Goal: Entertainment & Leisure: Consume media (video, audio)

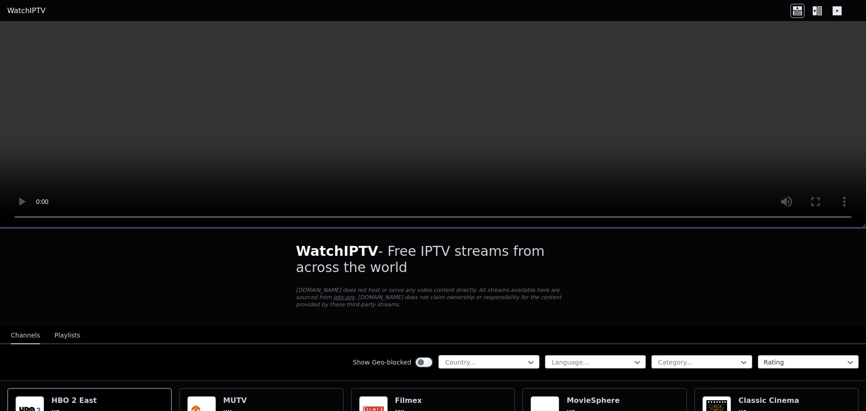
click at [494, 358] on div at bounding box center [485, 362] width 82 height 9
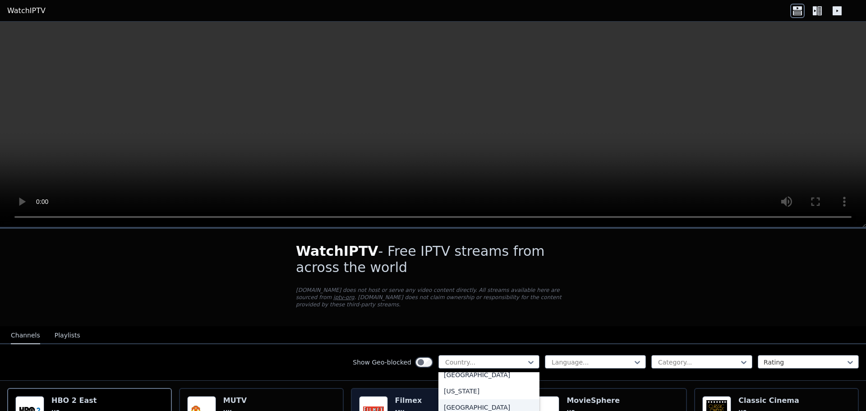
click at [448, 399] on div "[GEOGRAPHIC_DATA]" at bounding box center [488, 407] width 101 height 16
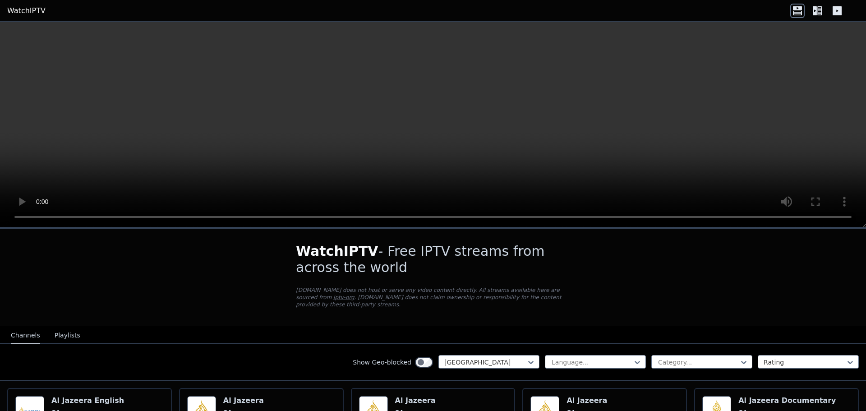
click at [311, 360] on div "Show Geo-blocked Qatar Language... Category... Rating" at bounding box center [433, 362] width 866 height 37
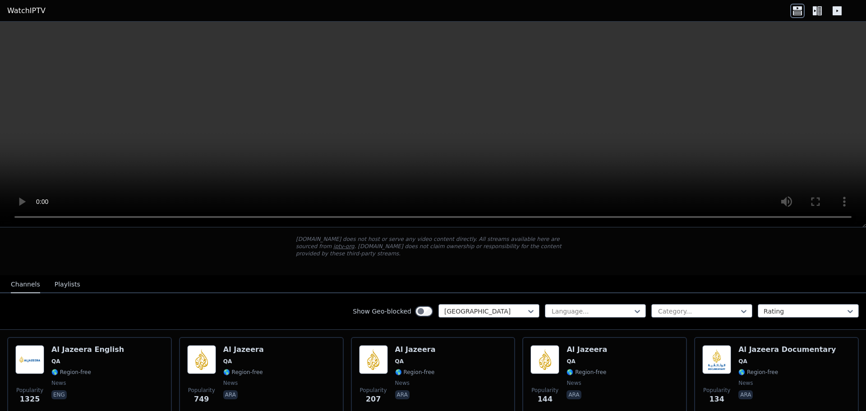
scroll to position [42, 0]
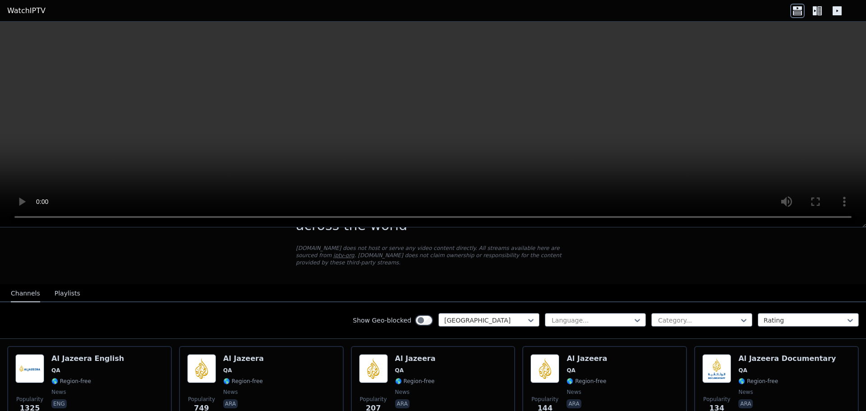
click at [415, 321] on div "Show Geo-blocked Qatar Language... Category... Rating" at bounding box center [433, 320] width 866 height 37
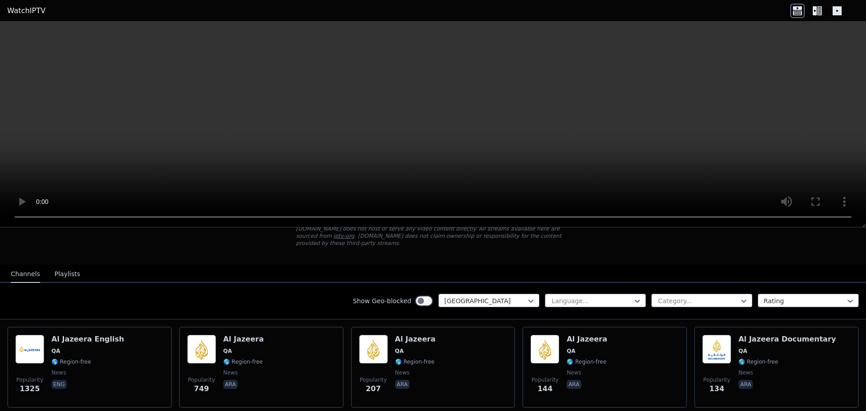
scroll to position [0, 0]
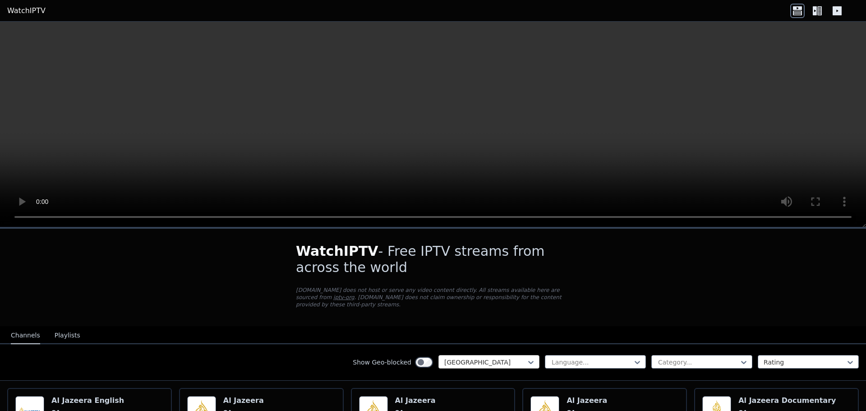
click at [486, 358] on div at bounding box center [485, 362] width 82 height 9
click at [257, 359] on div "Show Geo-blocked Qatar Language... Category... Rating" at bounding box center [433, 362] width 866 height 37
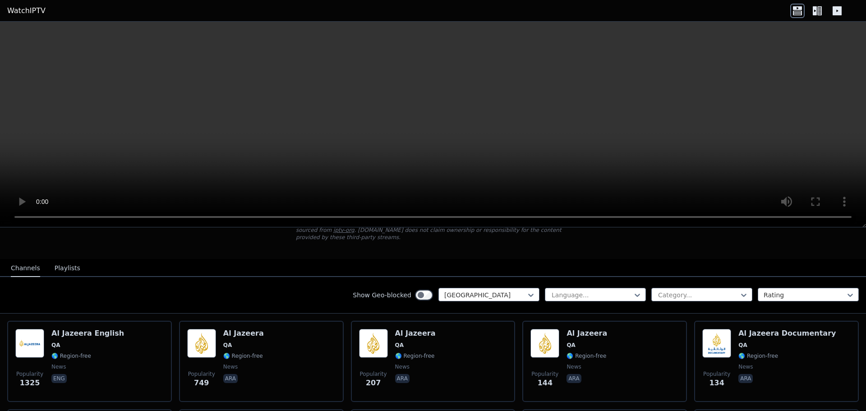
scroll to position [90, 0]
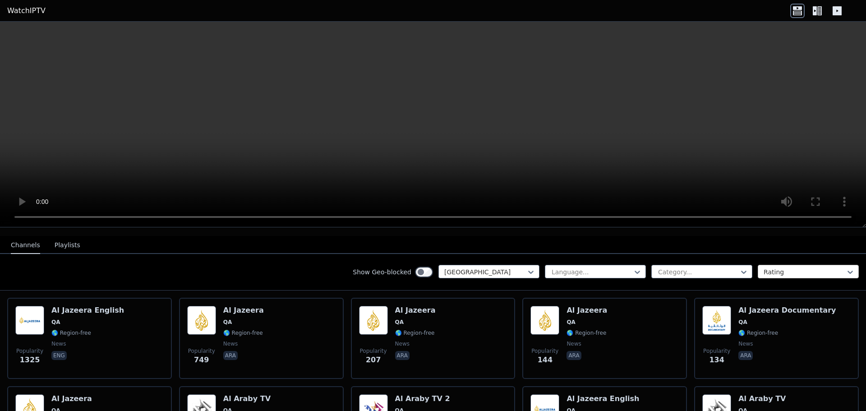
click at [819, 267] on div at bounding box center [804, 271] width 82 height 9
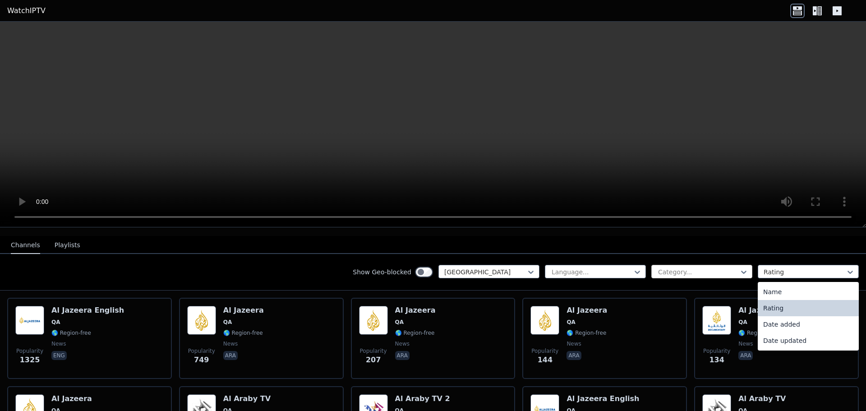
drag, startPoint x: 711, startPoint y: 257, endPoint x: 717, endPoint y: 258, distance: 5.7
click at [715, 257] on div "Show Geo-blocked Qatar Language... Category... 4 results available. Use Up and …" at bounding box center [433, 272] width 866 height 37
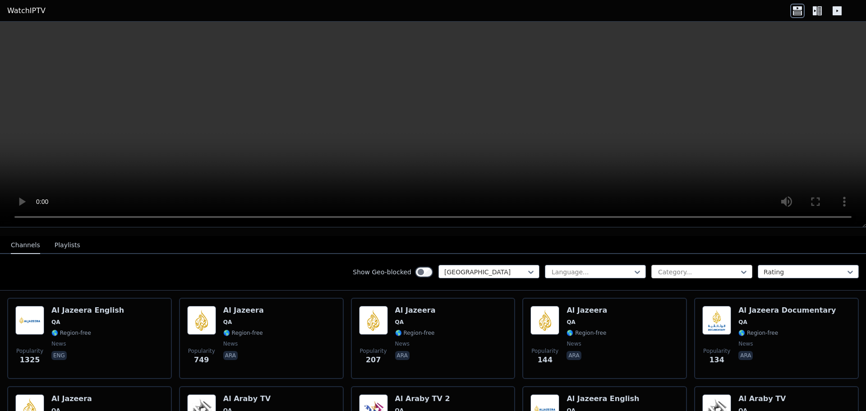
click at [718, 265] on div "Category..." at bounding box center [701, 272] width 101 height 14
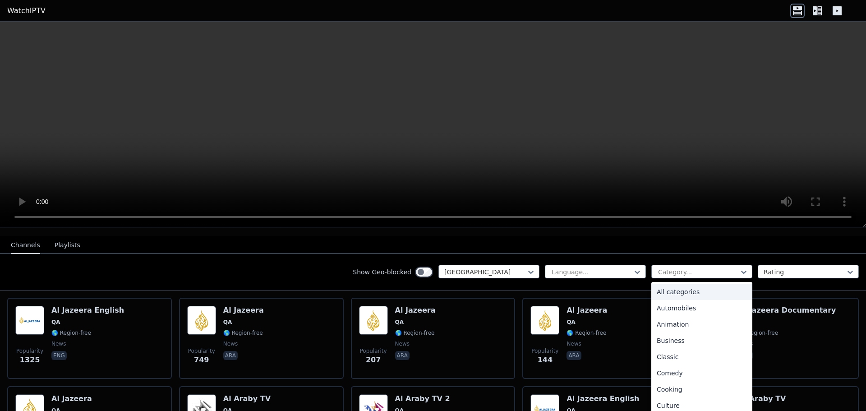
click at [773, 255] on div "Show Geo-blocked Qatar Language... 27 results available. Use Up and Down to cho…" at bounding box center [433, 272] width 866 height 37
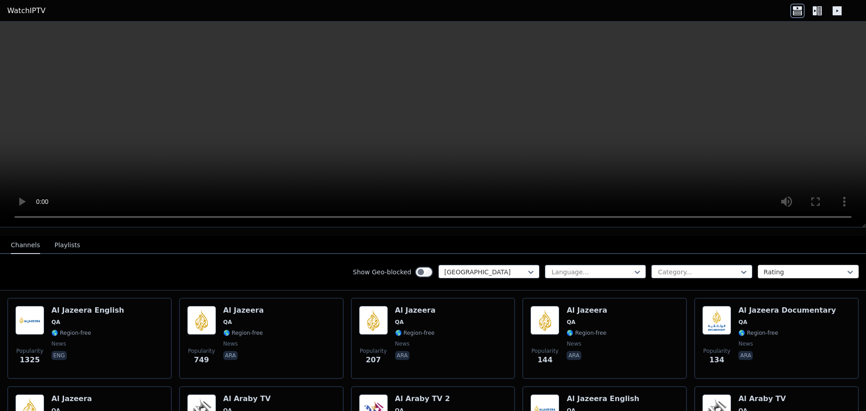
click at [773, 267] on div at bounding box center [804, 271] width 82 height 9
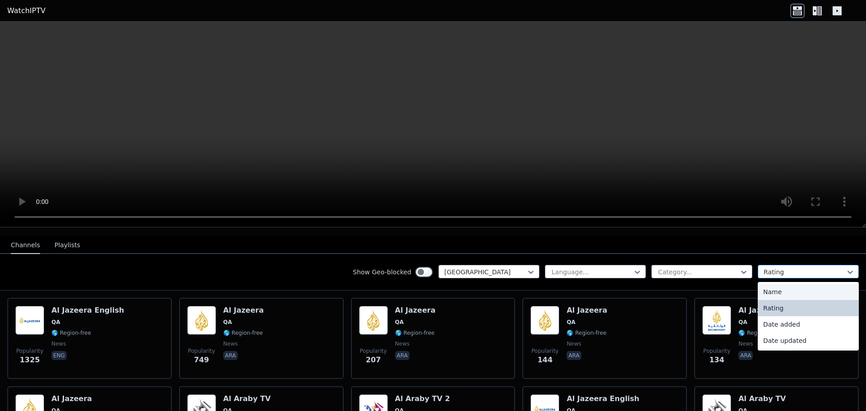
click at [780, 267] on div at bounding box center [804, 271] width 82 height 9
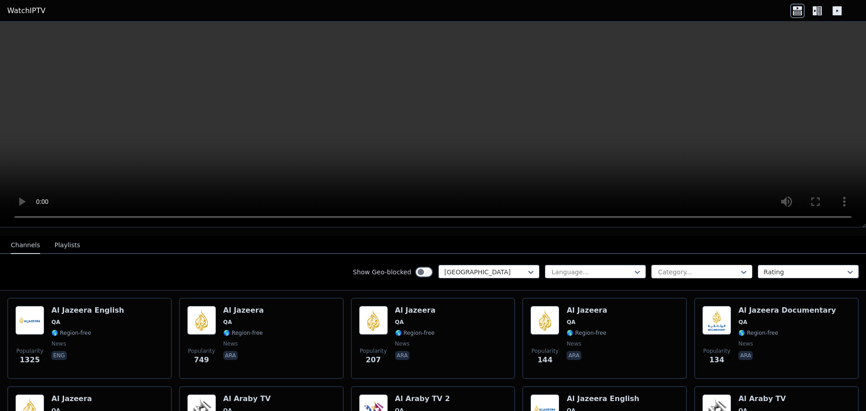
click at [709, 267] on div at bounding box center [698, 271] width 82 height 9
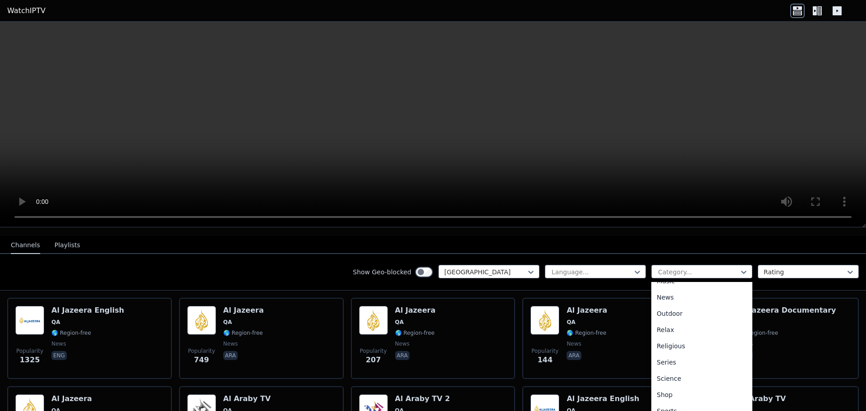
scroll to position [307, 0]
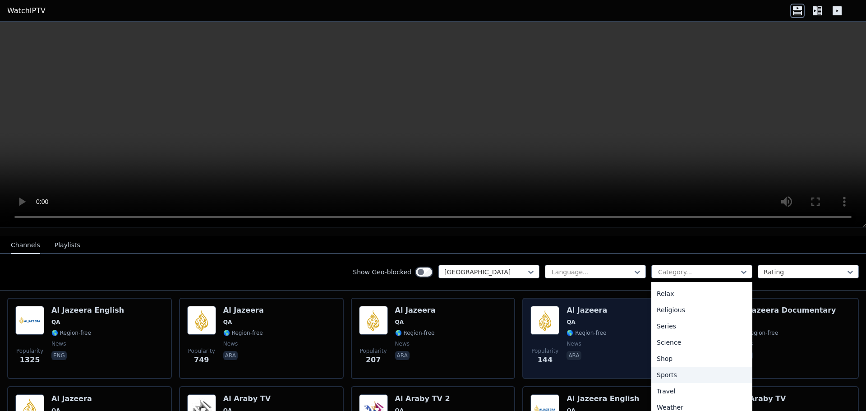
click at [676, 367] on div "Sports" at bounding box center [701, 375] width 101 height 16
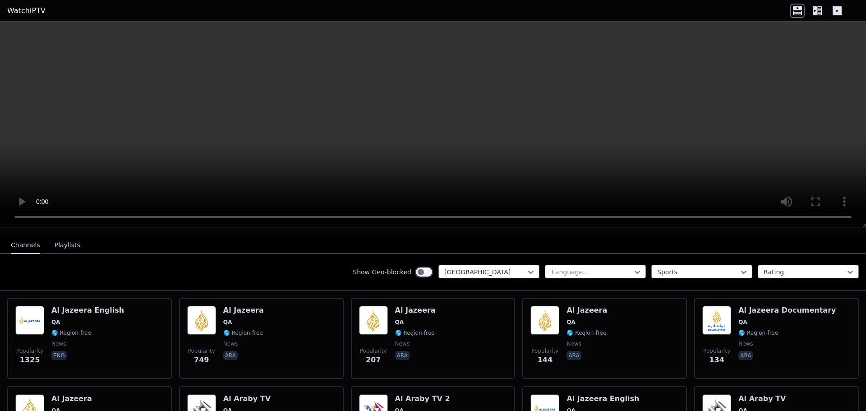
scroll to position [7, 0]
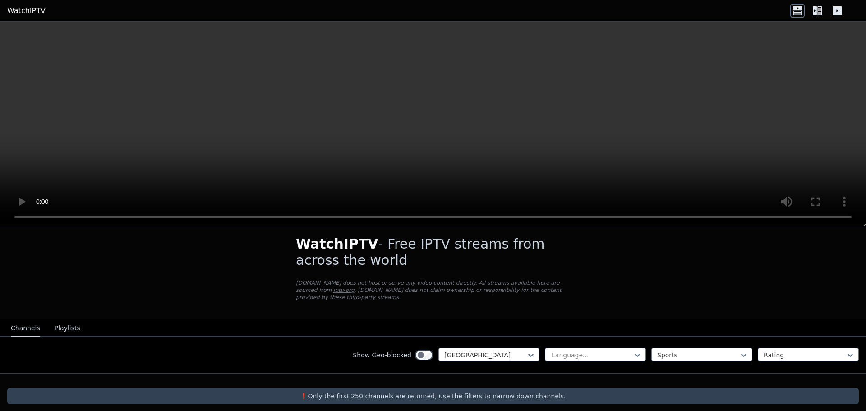
click at [300, 356] on div "Show Geo-blocked Qatar Language... option Sports, selected. Sports Rating" at bounding box center [433, 355] width 866 height 37
click at [462, 344] on div "Show Geo-blocked Qatar Language... Sports Rating" at bounding box center [433, 355] width 866 height 37
click at [462, 350] on div at bounding box center [485, 354] width 82 height 9
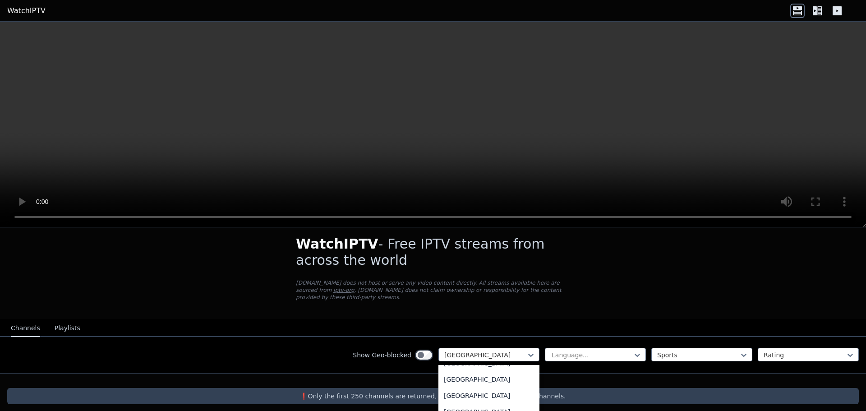
scroll to position [0, 0]
click at [481, 367] on div "All countries" at bounding box center [488, 375] width 101 height 16
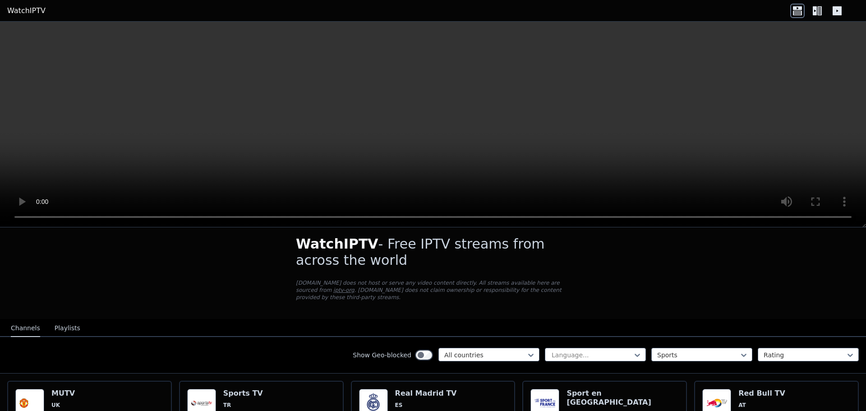
click at [314, 355] on div "Show Geo-blocked option All countries, selected. All countries Language... Spor…" at bounding box center [433, 355] width 866 height 37
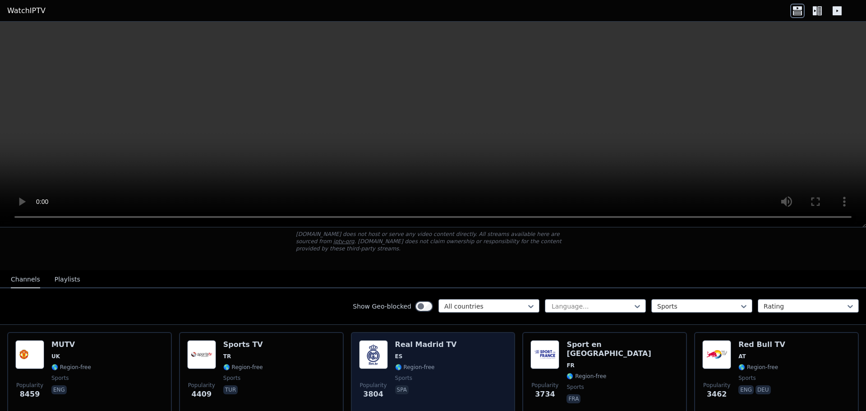
scroll to position [52, 0]
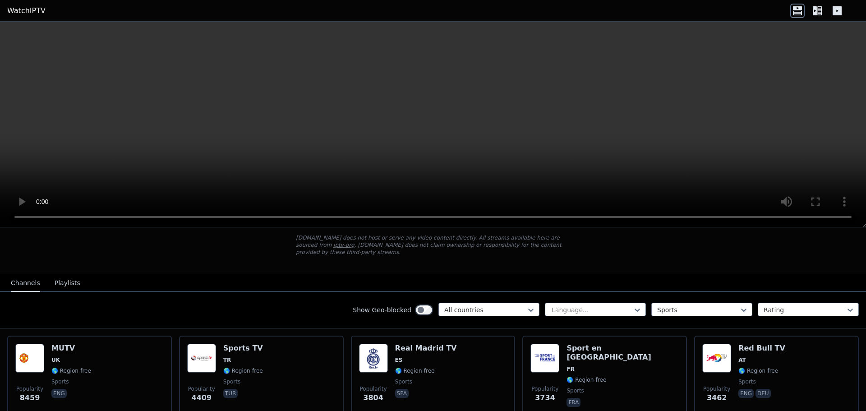
click at [598, 314] on div "Show Geo-blocked All countries Language... Sports Rating" at bounding box center [433, 310] width 866 height 37
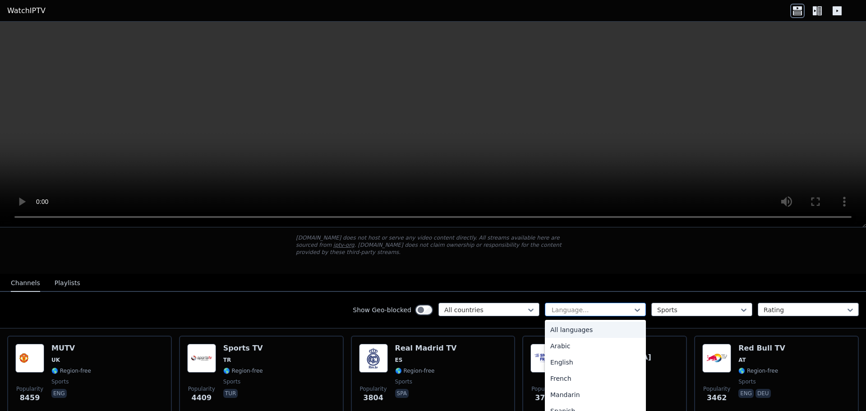
click at [596, 307] on div "Language..." at bounding box center [595, 310] width 101 height 14
click at [570, 338] on div "Arabic" at bounding box center [595, 346] width 101 height 16
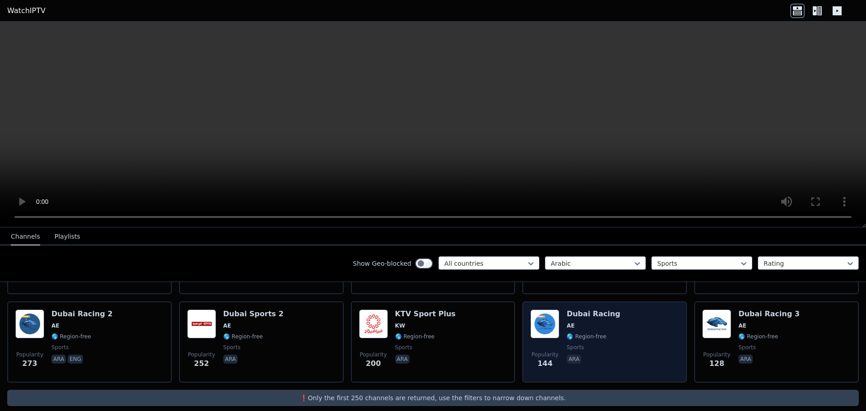
scroll to position [265, 0]
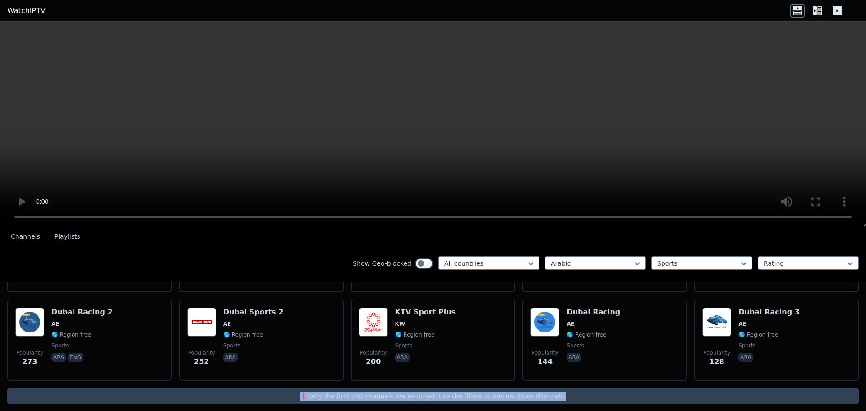
drag, startPoint x: 477, startPoint y: 388, endPoint x: 389, endPoint y: 383, distance: 89.0
click at [318, 391] on p "❗️Only the first 250 channels are returned, use the filters to narrow down chan…" at bounding box center [433, 395] width 844 height 9
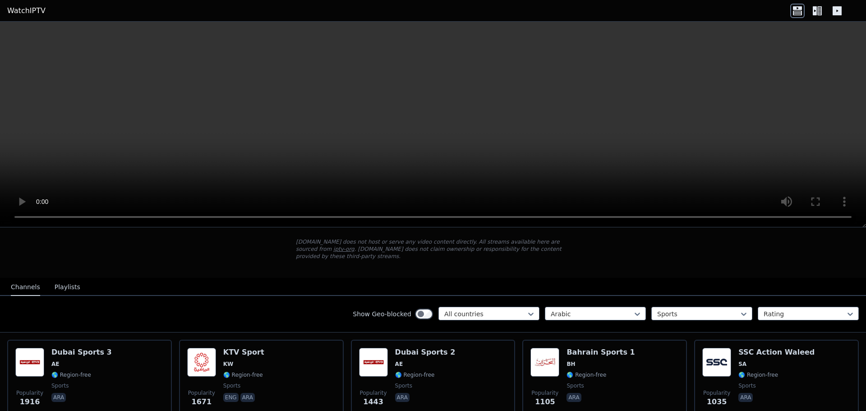
scroll to position [40, 0]
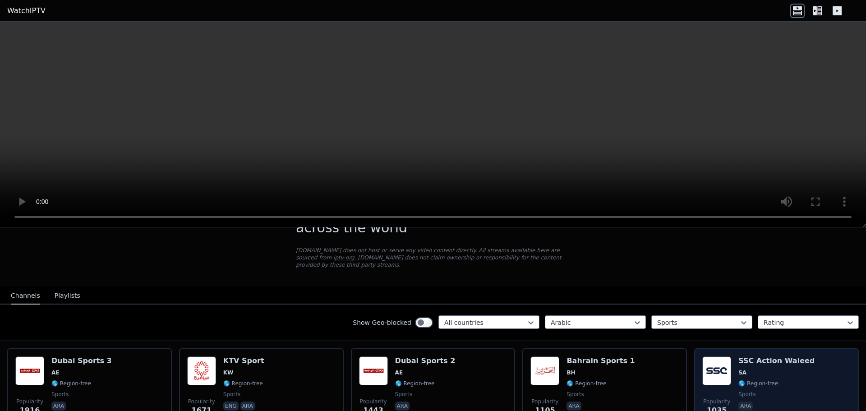
click at [721, 364] on img at bounding box center [716, 370] width 29 height 29
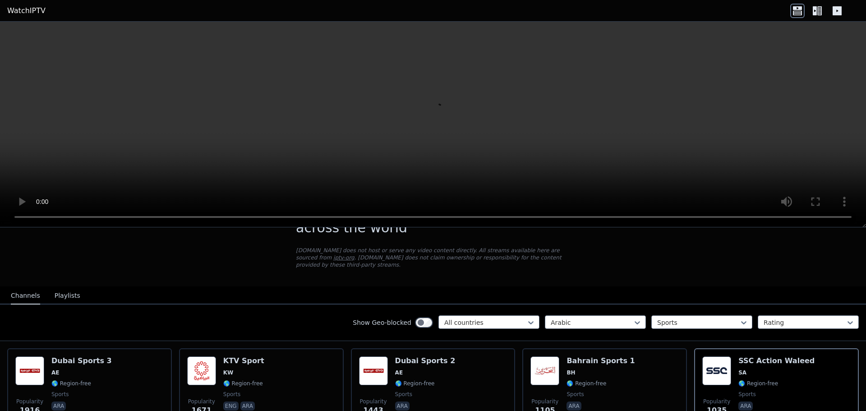
click at [137, 269] on div "WatchIPTV - Free IPTV streams from across the world [DOMAIN_NAME] does not host…" at bounding box center [433, 416] width 866 height 455
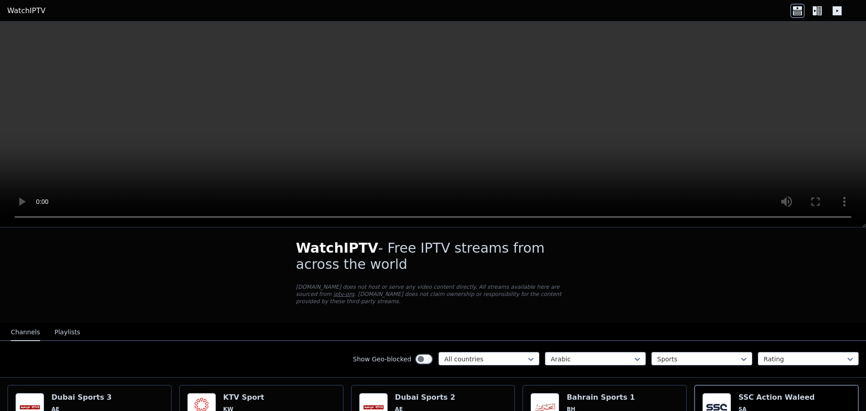
scroll to position [0, 0]
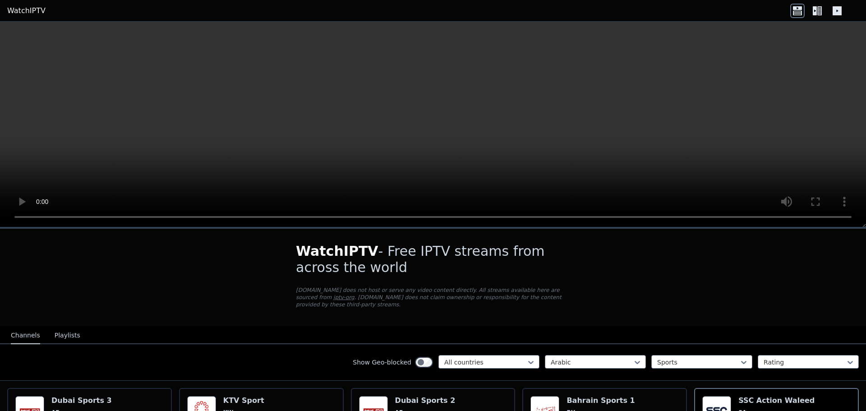
click at [820, 14] on icon at bounding box center [817, 11] width 14 height 14
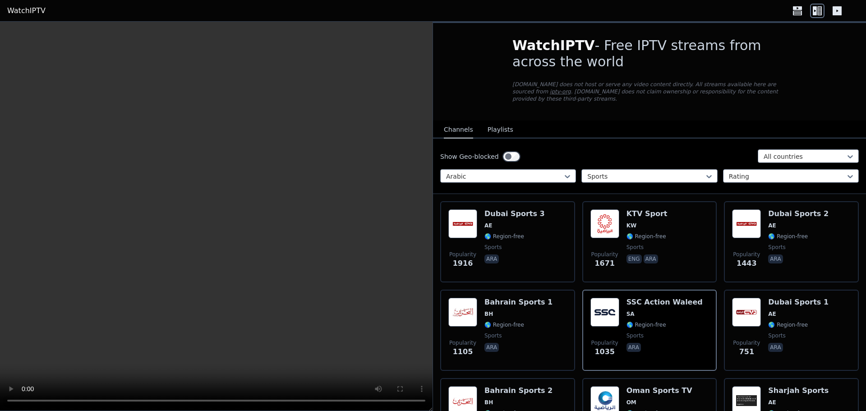
click at [839, 10] on icon at bounding box center [836, 10] width 9 height 9
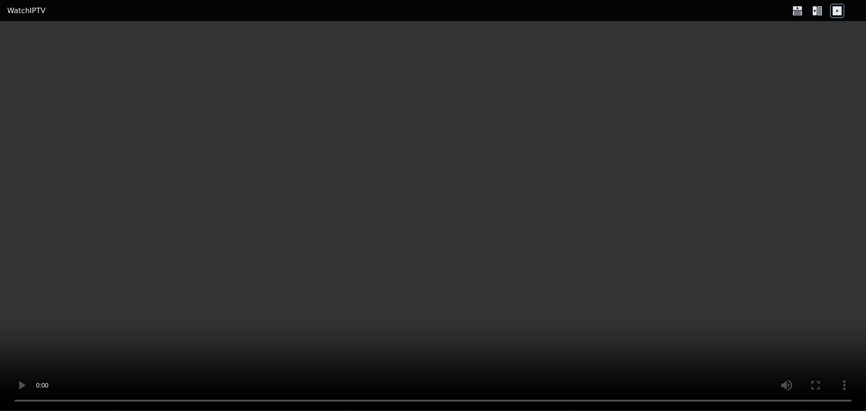
click at [822, 8] on icon at bounding box center [817, 11] width 14 height 14
